Goal: Find specific page/section: Find specific page/section

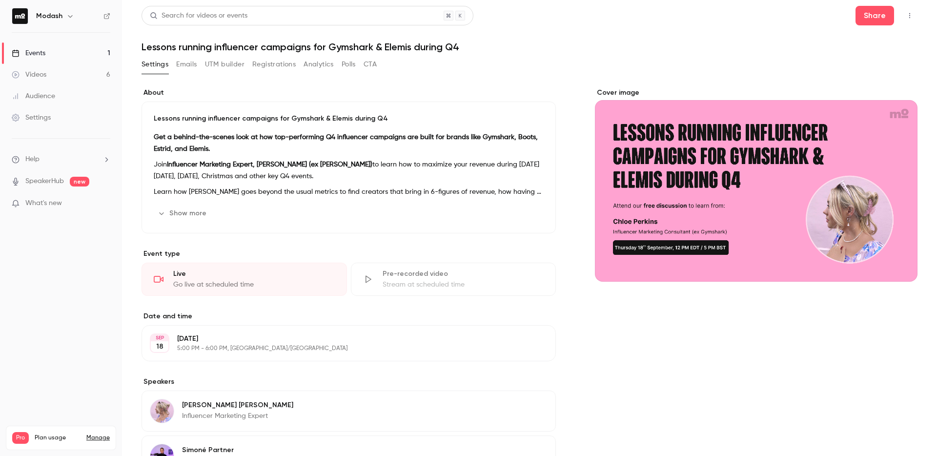
click at [71, 49] on link "Events 1" at bounding box center [61, 52] width 122 height 21
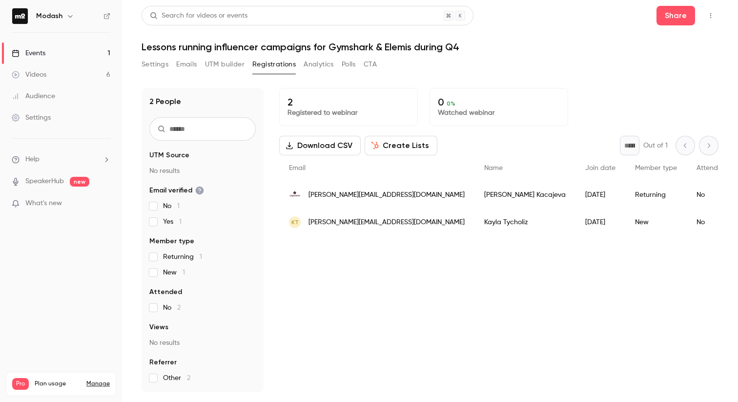
click at [50, 54] on link "Events 1" at bounding box center [61, 52] width 122 height 21
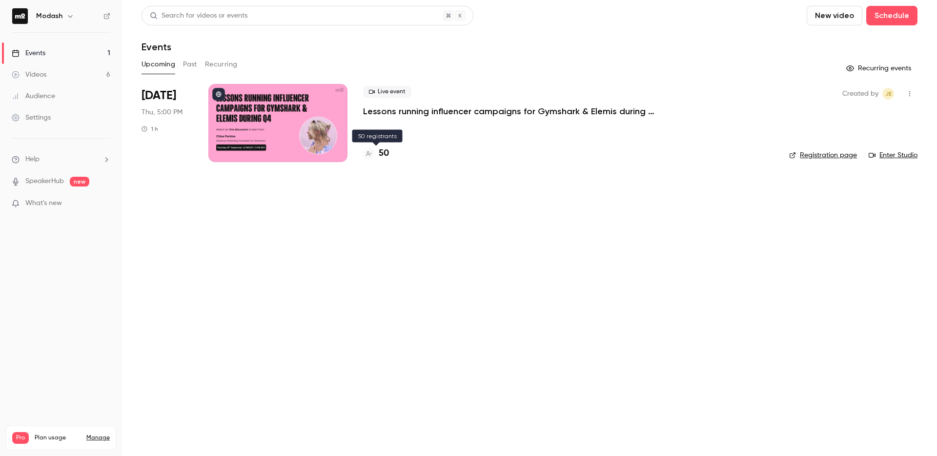
click at [380, 160] on h4 "50" at bounding box center [384, 153] width 10 height 13
